Goal: Consume media (video, audio)

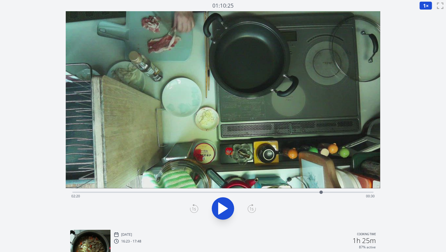
drag, startPoint x: 171, startPoint y: 192, endPoint x: 321, endPoint y: 185, distance: 150.2
click at [321, 185] on div "Time elapsed: 02:20 Time remaining: 00:30" at bounding box center [223, 118] width 315 height 214
click at [243, 191] on div "Time elapsed: 02:50 Time remaining: 00:00" at bounding box center [222, 195] width 303 height 9
click at [227, 207] on icon at bounding box center [223, 208] width 16 height 16
click at [175, 193] on div "Time elapsed: 02:03 Time remaining: 00:48" at bounding box center [222, 195] width 303 height 9
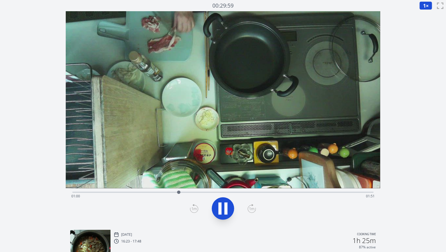
click at [149, 191] on div "Time elapsed: 01:00 Time remaining: 01:51" at bounding box center [222, 191] width 301 height 7
click at [149, 192] on div "Time elapsed: 00:51 Time remaining: 01:59" at bounding box center [222, 195] width 303 height 9
drag, startPoint x: 238, startPoint y: 191, endPoint x: 338, endPoint y: 179, distance: 101.5
click at [338, 179] on div "Time elapsed: 02:30 Time remaining: 00:21" at bounding box center [223, 118] width 315 height 214
click at [226, 206] on icon at bounding box center [225, 208] width 3 height 12
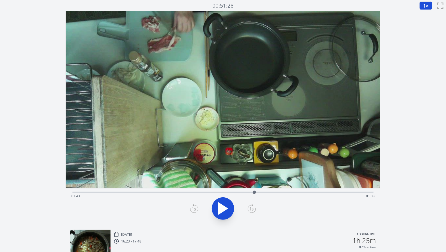
drag, startPoint x: 344, startPoint y: 192, endPoint x: 254, endPoint y: 192, distance: 89.8
click at [254, 192] on div at bounding box center [254, 191] width 3 height 3
drag, startPoint x: 254, startPoint y: 191, endPoint x: 216, endPoint y: 193, distance: 38.1
click at [216, 193] on div at bounding box center [215, 191] width 3 height 3
drag, startPoint x: 216, startPoint y: 190, endPoint x: 315, endPoint y: 180, distance: 100.1
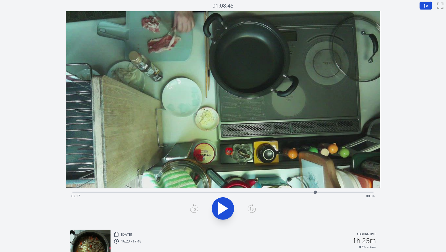
click at [315, 180] on div "Time elapsed: 02:17 Time remaining: 00:34" at bounding box center [223, 118] width 315 height 214
drag, startPoint x: 316, startPoint y: 192, endPoint x: 313, endPoint y: 195, distance: 3.8
click at [313, 195] on div at bounding box center [313, 192] width 8 height 8
drag, startPoint x: 312, startPoint y: 192, endPoint x: 237, endPoint y: 183, distance: 75.6
click at [237, 183] on div "Time elapsed: 01:33 Time remaining: 01:18" at bounding box center [223, 118] width 315 height 214
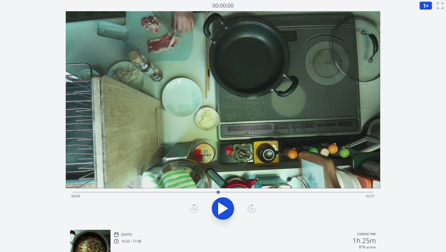
drag, startPoint x: 74, startPoint y: 193, endPoint x: 218, endPoint y: 200, distance: 144.9
click at [218, 200] on div "Time elapsed: 00:00 Time remaining: 02:51" at bounding box center [223, 206] width 315 height 37
drag, startPoint x: 372, startPoint y: 191, endPoint x: 318, endPoint y: 191, distance: 53.5
click at [318, 191] on div at bounding box center [318, 192] width 8 height 8
drag, startPoint x: 318, startPoint y: 191, endPoint x: 242, endPoint y: 196, distance: 76.8
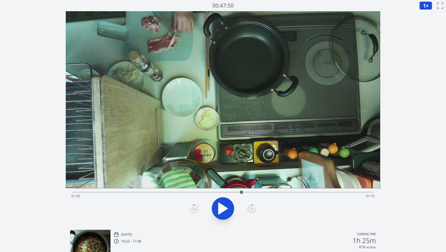
click at [242, 196] on div at bounding box center [241, 192] width 8 height 8
drag, startPoint x: 240, startPoint y: 190, endPoint x: 240, endPoint y: 194, distance: 4.0
click at [240, 194] on div at bounding box center [239, 192] width 8 height 8
drag, startPoint x: 239, startPoint y: 190, endPoint x: 275, endPoint y: 200, distance: 36.8
click at [275, 193] on div "Time elapsed: 01:54 Time remaining: 00:57" at bounding box center [222, 191] width 301 height 1
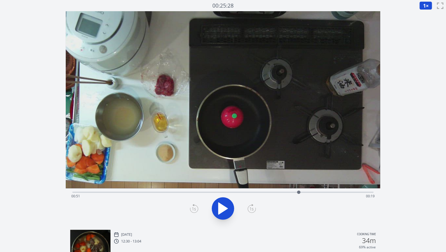
drag, startPoint x: 143, startPoint y: 191, endPoint x: 303, endPoint y: 196, distance: 160.4
click at [307, 204] on div "Time elapsed: 00:51 Time remaining: 00:19" at bounding box center [223, 206] width 315 height 37
drag, startPoint x: 321, startPoint y: 191, endPoint x: 139, endPoint y: 192, distance: 181.3
click at [139, 192] on div at bounding box center [139, 191] width 3 height 3
drag, startPoint x: 243, startPoint y: 192, endPoint x: 366, endPoint y: 178, distance: 123.4
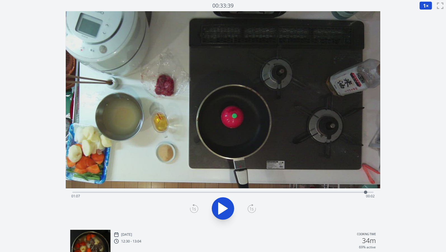
click at [366, 178] on div "Time elapsed: 01:07 Time remaining: 00:02" at bounding box center [223, 118] width 315 height 214
drag, startPoint x: 373, startPoint y: 191, endPoint x: 368, endPoint y: 181, distance: 11.8
click at [368, 181] on div "Time elapsed: 01:08 Time remaining: 00:02" at bounding box center [223, 118] width 315 height 214
click at [367, 192] on div at bounding box center [368, 192] width 8 height 8
drag, startPoint x: 367, startPoint y: 191, endPoint x: 296, endPoint y: 166, distance: 76.2
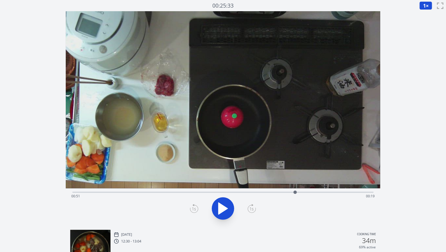
click at [296, 166] on div "Time elapsed: 00:51 Time remaining: 00:19" at bounding box center [223, 118] width 315 height 214
drag, startPoint x: 295, startPoint y: 192, endPoint x: 133, endPoint y: 194, distance: 161.8
click at [133, 194] on div at bounding box center [128, 192] width 8 height 8
click at [133, 194] on div at bounding box center [133, 192] width 8 height 8
drag, startPoint x: 135, startPoint y: 196, endPoint x: 99, endPoint y: 197, distance: 36.4
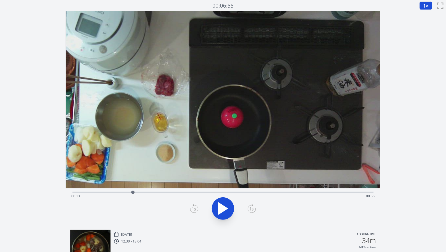
click at [84, 197] on div "Time elapsed: 00:13 Time remaining: 00:56" at bounding box center [222, 195] width 303 height 9
drag, startPoint x: 83, startPoint y: 192, endPoint x: 366, endPoint y: 194, distance: 283.2
click at [366, 194] on div at bounding box center [366, 192] width 8 height 8
drag, startPoint x: 366, startPoint y: 191, endPoint x: 367, endPoint y: 156, distance: 35.0
click at [367, 156] on div "Time elapsed: 01:07 Time remaining: 00:02" at bounding box center [223, 118] width 315 height 214
